Goal: Task Accomplishment & Management: Use online tool/utility

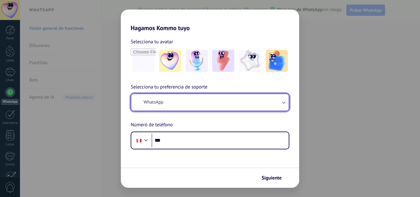
click at [210, 101] on button "WhatsApp" at bounding box center [209, 102] width 157 height 17
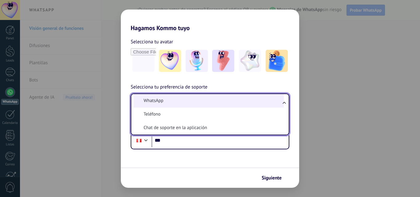
click at [209, 101] on li "WhatsApp" at bounding box center [209, 101] width 150 height 14
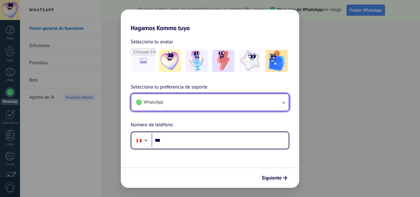
click at [208, 101] on button "WhatsApp" at bounding box center [209, 102] width 157 height 17
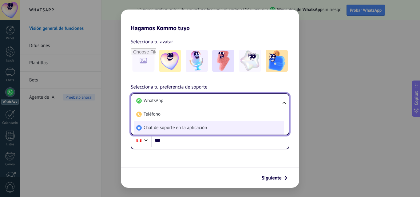
click at [202, 127] on span "Chat de soporte en la aplicación" at bounding box center [175, 128] width 63 height 6
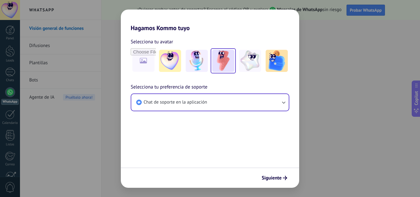
click at [217, 66] on img at bounding box center [223, 61] width 22 height 22
click at [276, 180] on span "Siguiente" at bounding box center [272, 178] width 20 height 4
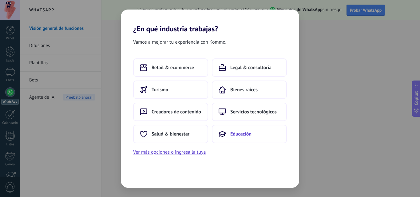
click at [237, 129] on button "Educación" at bounding box center [249, 134] width 75 height 18
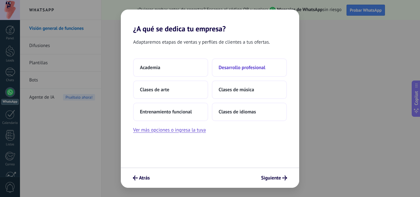
click at [247, 72] on button "Desarrollo profesional" at bounding box center [249, 67] width 75 height 18
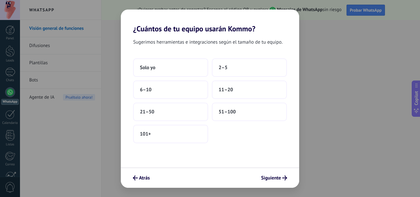
click at [247, 72] on button "2–5" at bounding box center [249, 67] width 75 height 18
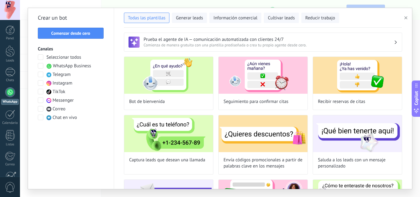
click at [79, 66] on span "WhatsApp Business" at bounding box center [72, 66] width 38 height 6
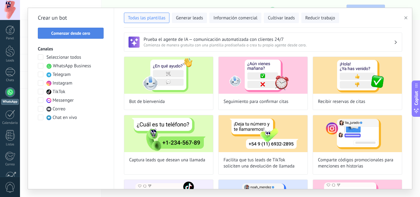
click at [80, 33] on span "Comenzar desde cero" at bounding box center [70, 33] width 39 height 4
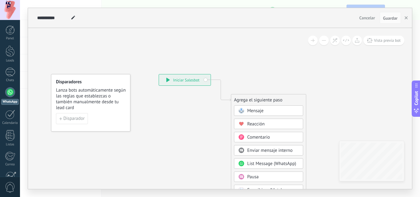
click at [136, 93] on icon at bounding box center [211, 185] width 413 height 530
click at [184, 75] on div "**********" at bounding box center [185, 79] width 52 height 11
click at [290, 112] on div "Mensaje" at bounding box center [273, 111] width 52 height 6
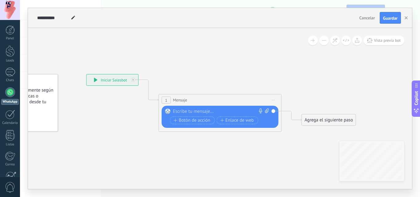
click at [227, 111] on div at bounding box center [218, 112] width 91 height 6
click at [307, 118] on div "Agrega el siguiente paso" at bounding box center [329, 120] width 54 height 10
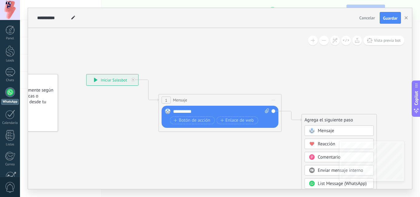
click at [335, 142] on span "Reacción" at bounding box center [327, 144] width 18 height 6
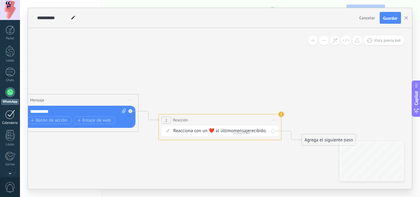
click at [3, 123] on div "Calendario" at bounding box center [10, 123] width 18 height 4
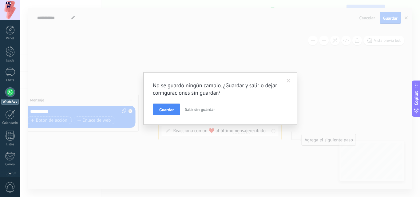
click at [197, 112] on span "Salir sin guardar" at bounding box center [200, 110] width 30 height 6
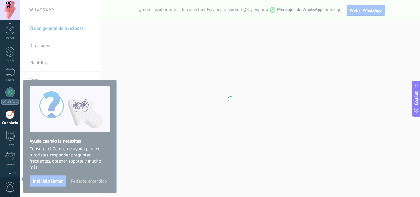
scroll to position [18, 0]
click at [31, 12] on body ".abecls-1,.abecls-2{fill-rule:evenodd}.abecls-2{fill:#fff} .abhcls-1{fill:none}…" at bounding box center [210, 98] width 420 height 197
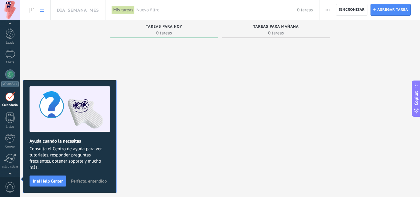
click at [39, 10] on link at bounding box center [42, 10] width 10 height 12
